Goal: Complete application form

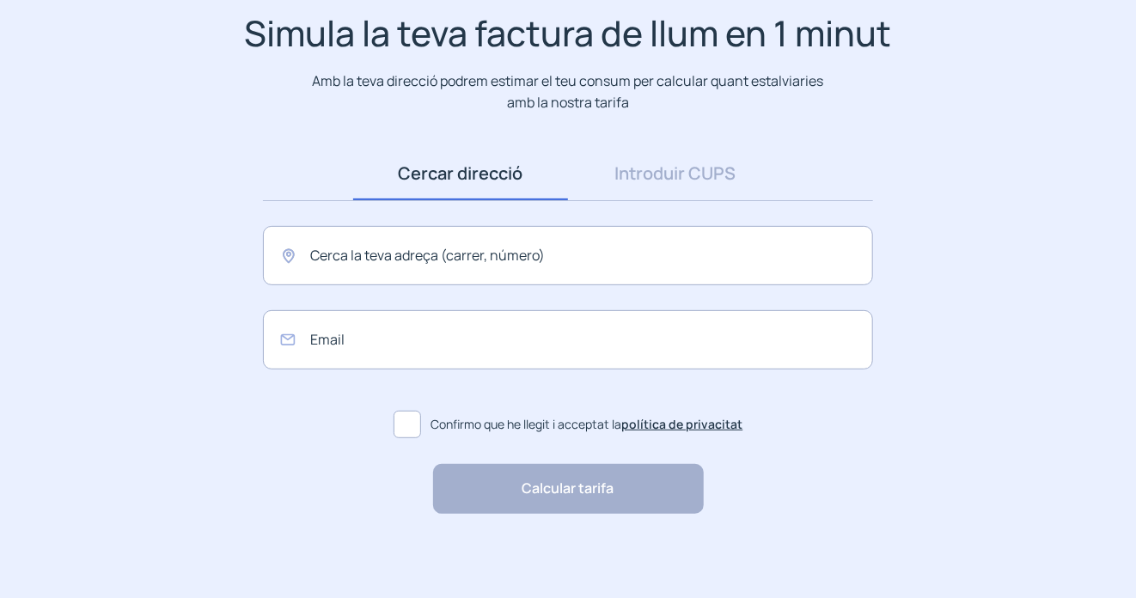
scroll to position [132, 0]
click at [695, 174] on link "Introduir CUPS" at bounding box center [675, 172] width 215 height 53
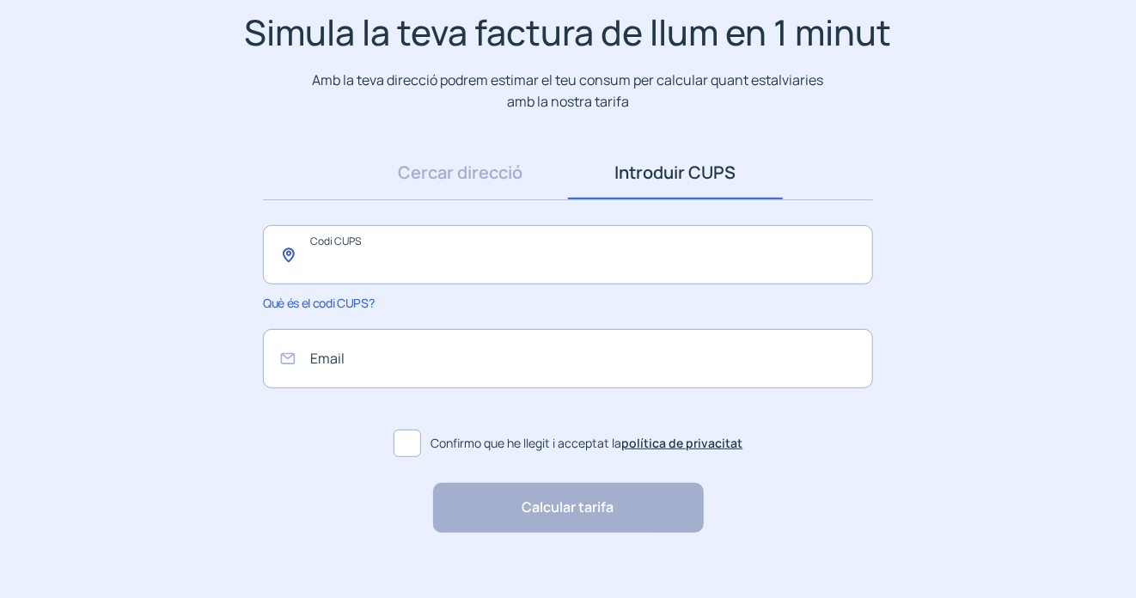
click at [441, 267] on input "text" at bounding box center [568, 254] width 610 height 59
paste input "**********"
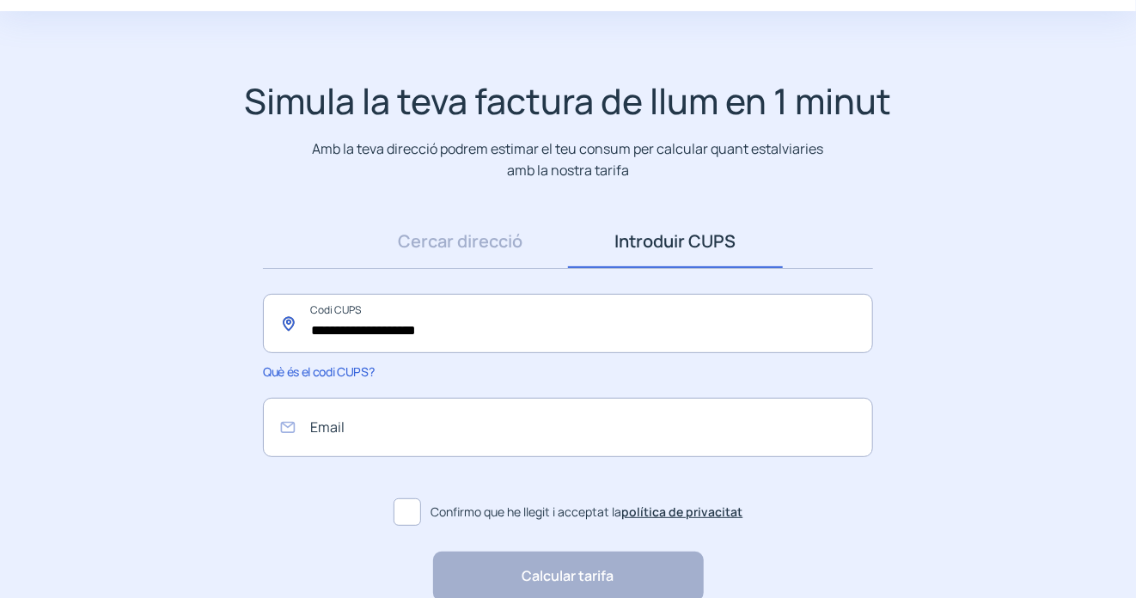
scroll to position [0, 0]
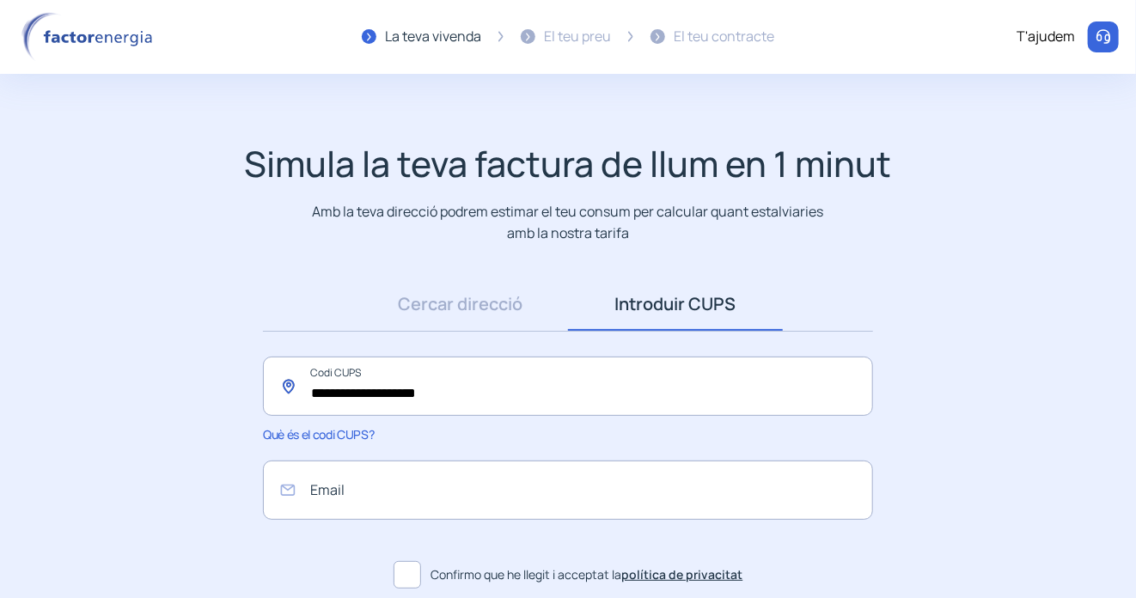
type input "**********"
click at [589, 41] on div "El teu preu" at bounding box center [577, 37] width 67 height 22
click at [452, 41] on div "La teva vivenda" at bounding box center [433, 37] width 96 height 22
click at [570, 47] on div "El teu preu" at bounding box center [566, 37] width 90 height 50
drag, startPoint x: 578, startPoint y: 46, endPoint x: 891, endPoint y: 160, distance: 333.9
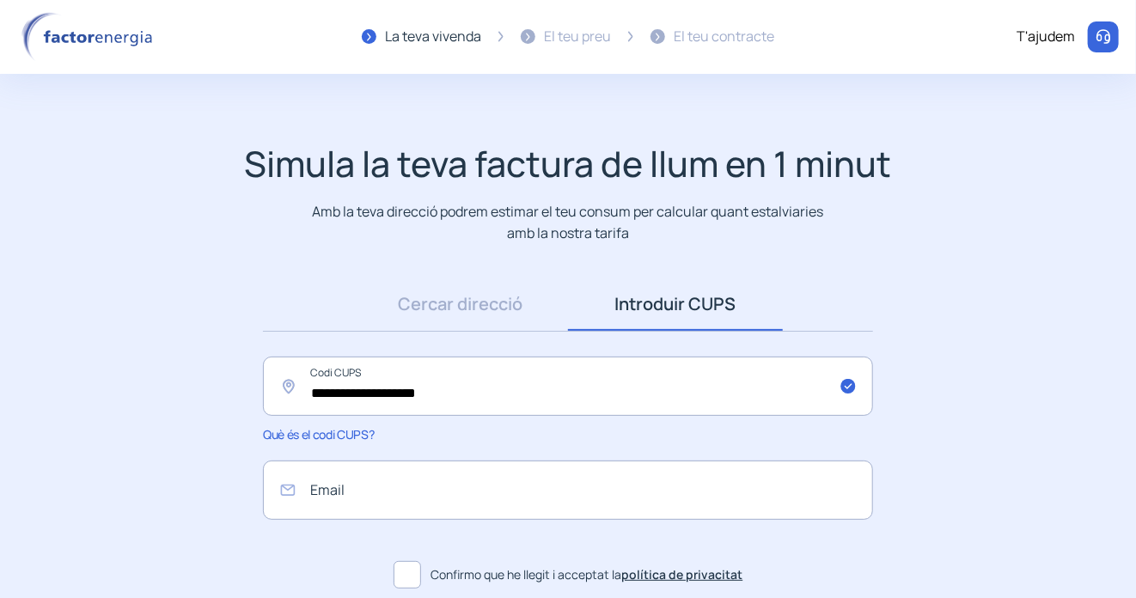
click at [579, 47] on div "El teu preu" at bounding box center [566, 37] width 90 height 50
click at [69, 42] on img at bounding box center [90, 37] width 146 height 50
